Goal: Check status: Check status

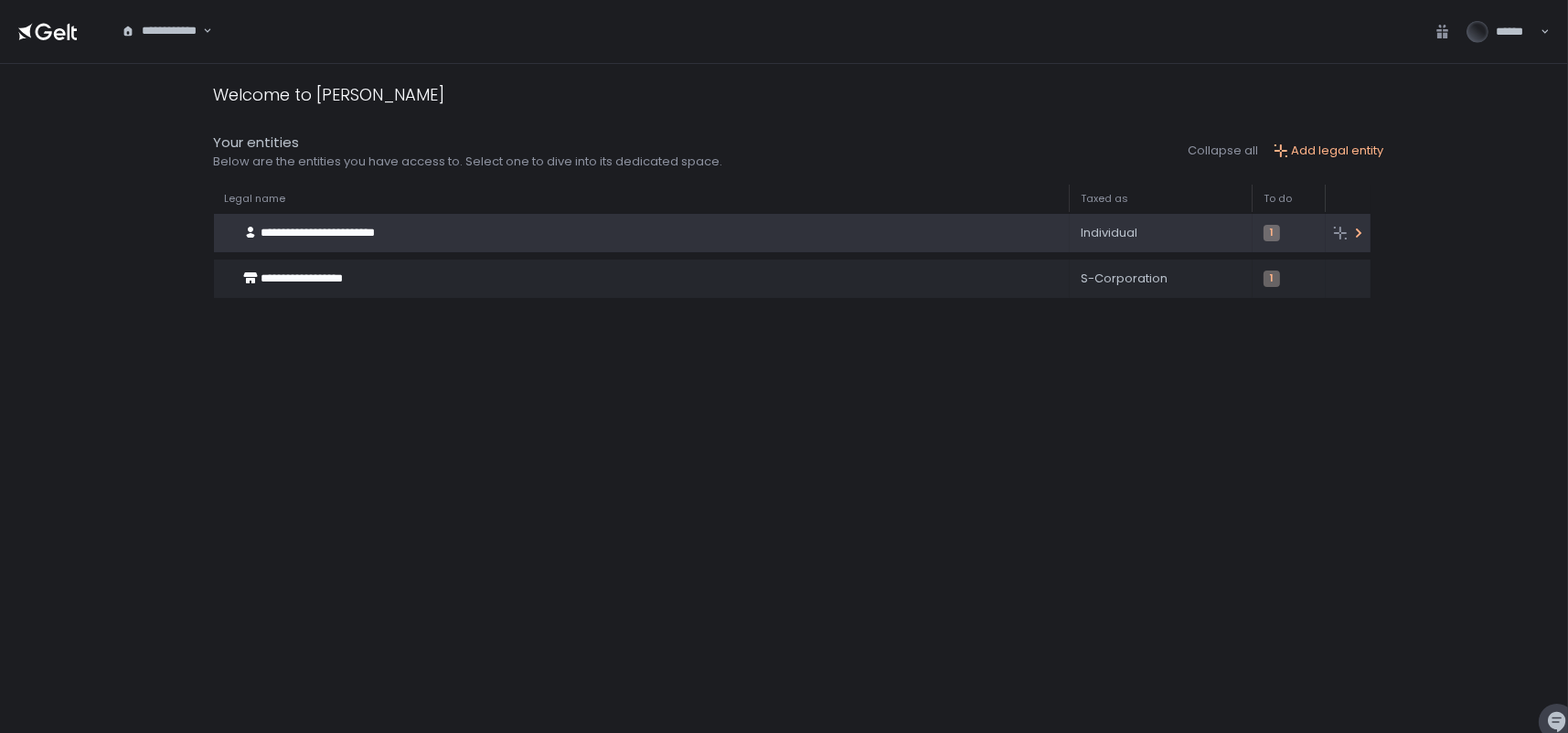
click at [937, 230] on div "**********" at bounding box center [623, 233] width 819 height 35
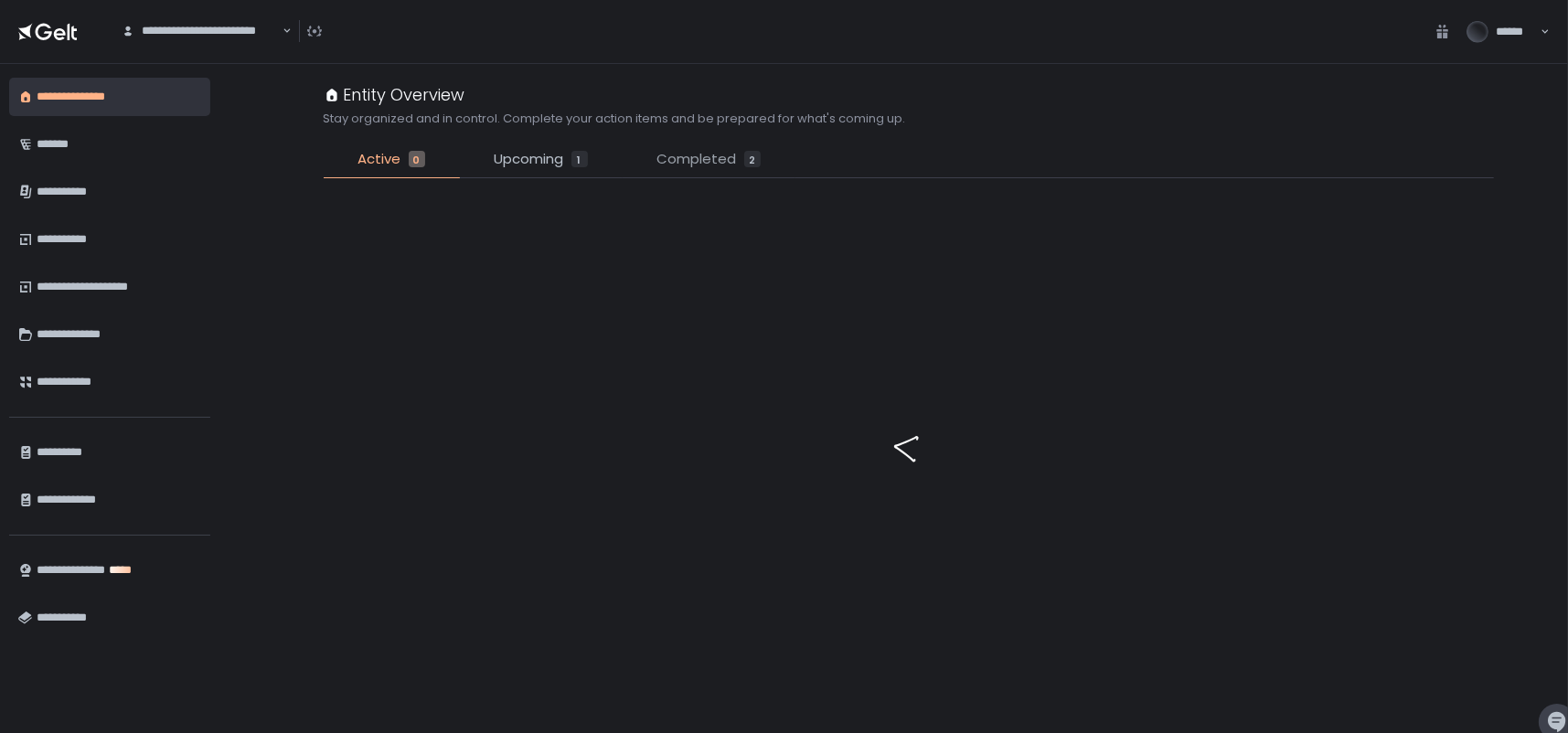
click at [716, 168] on span "Completed" at bounding box center [697, 160] width 79 height 21
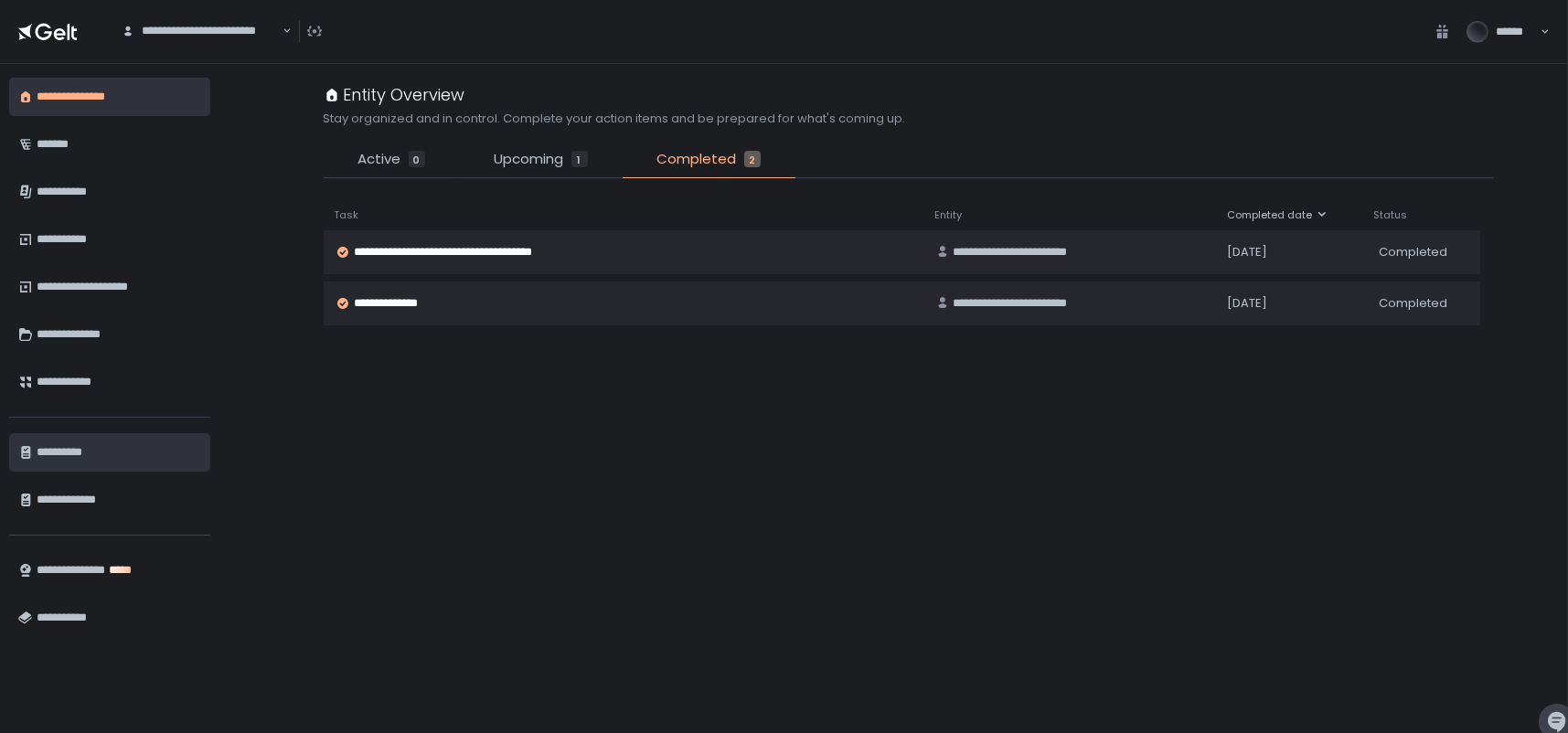
click at [69, 449] on div "**********" at bounding box center [119, 452] width 165 height 31
